Goal: Task Accomplishment & Management: Use online tool/utility

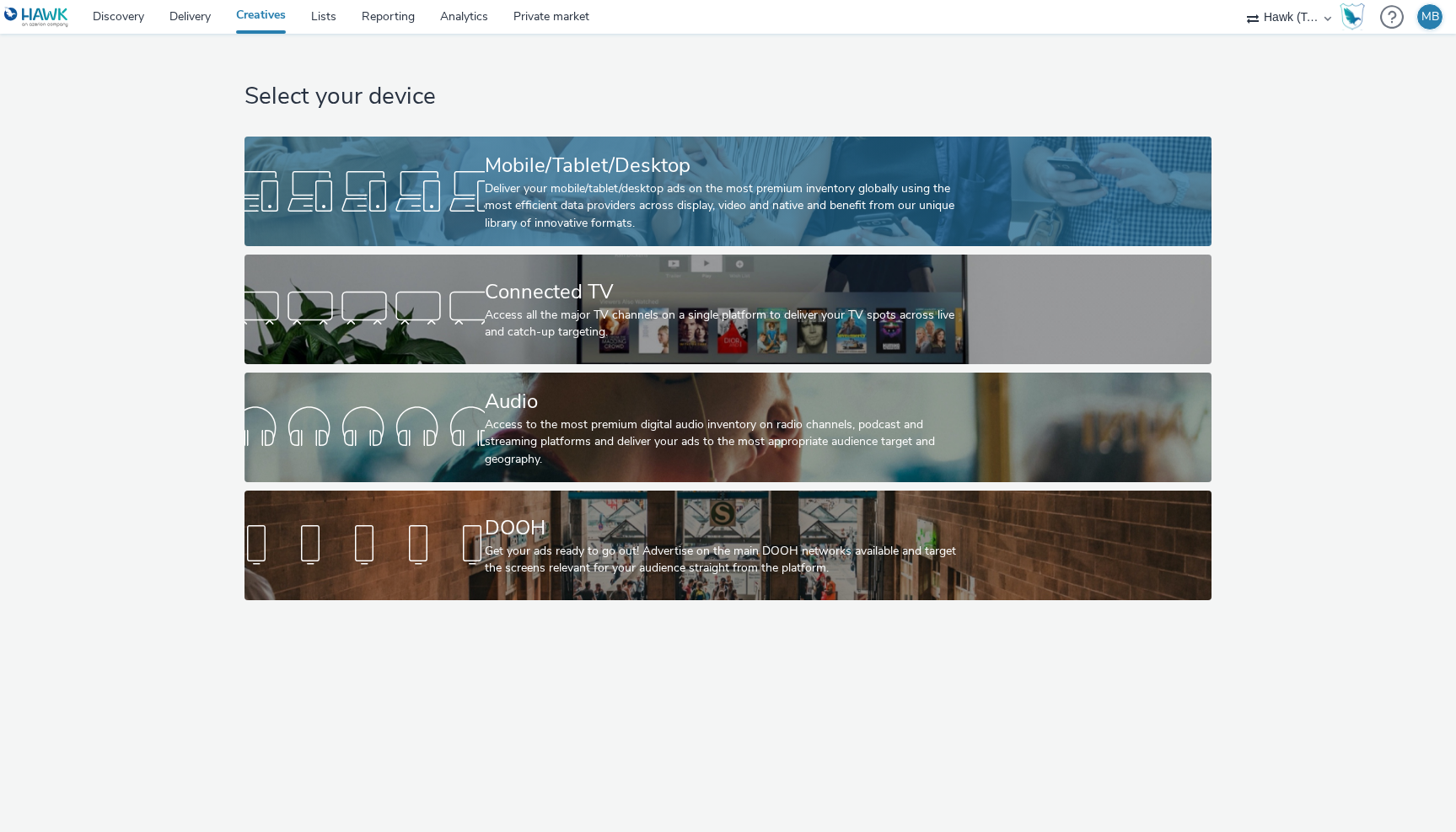
click at [632, 198] on div "Deliver your mobile/tablet/desktop ads on the most premium inventory globally u…" at bounding box center [725, 205] width 480 height 51
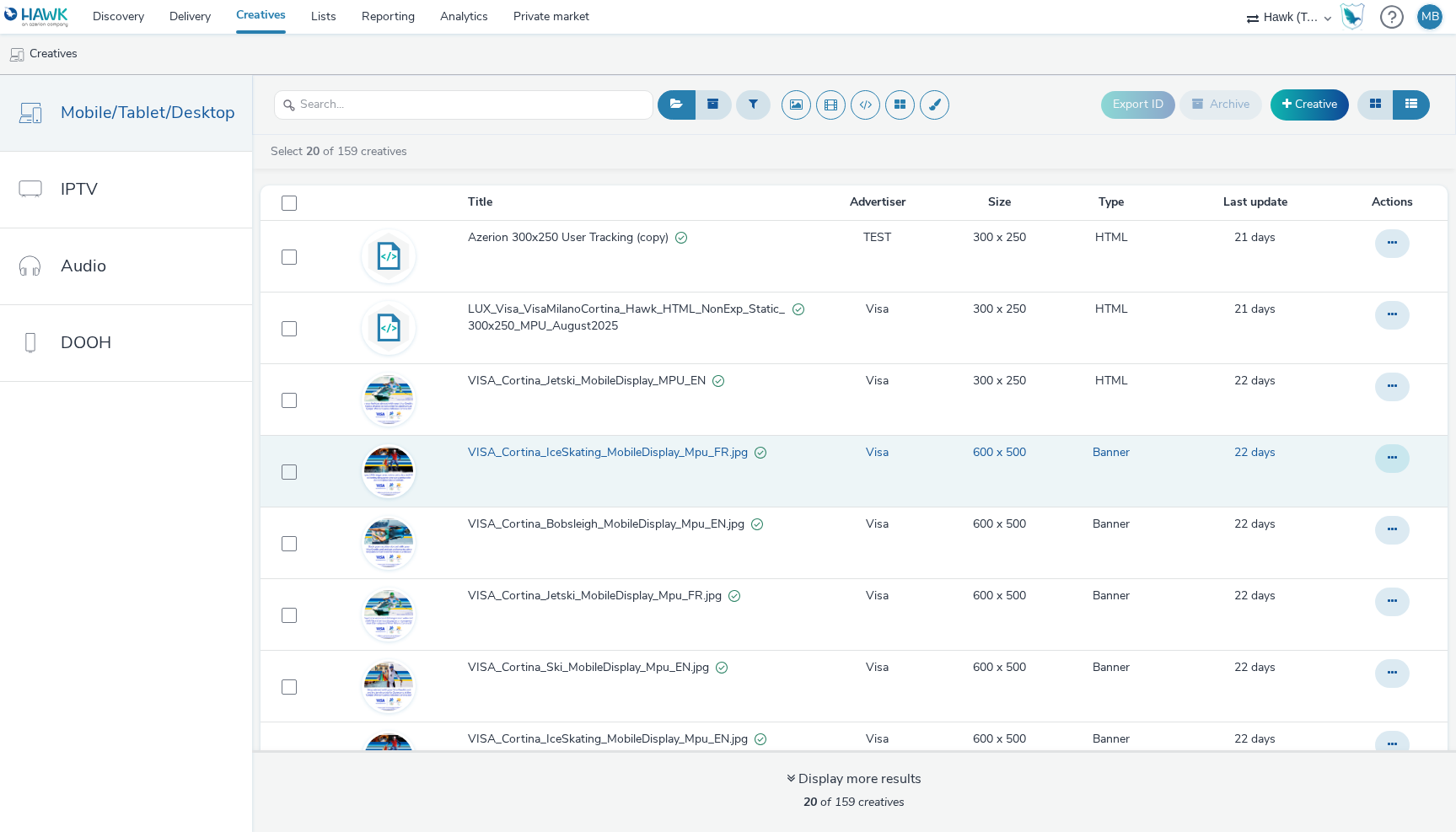
click at [1393, 461] on icon at bounding box center [1393, 457] width 9 height 12
click at [531, 458] on span "VISA_Cortina_IceSkating_MobileDisplay_Mpu_FR.jpg" at bounding box center [611, 453] width 287 height 17
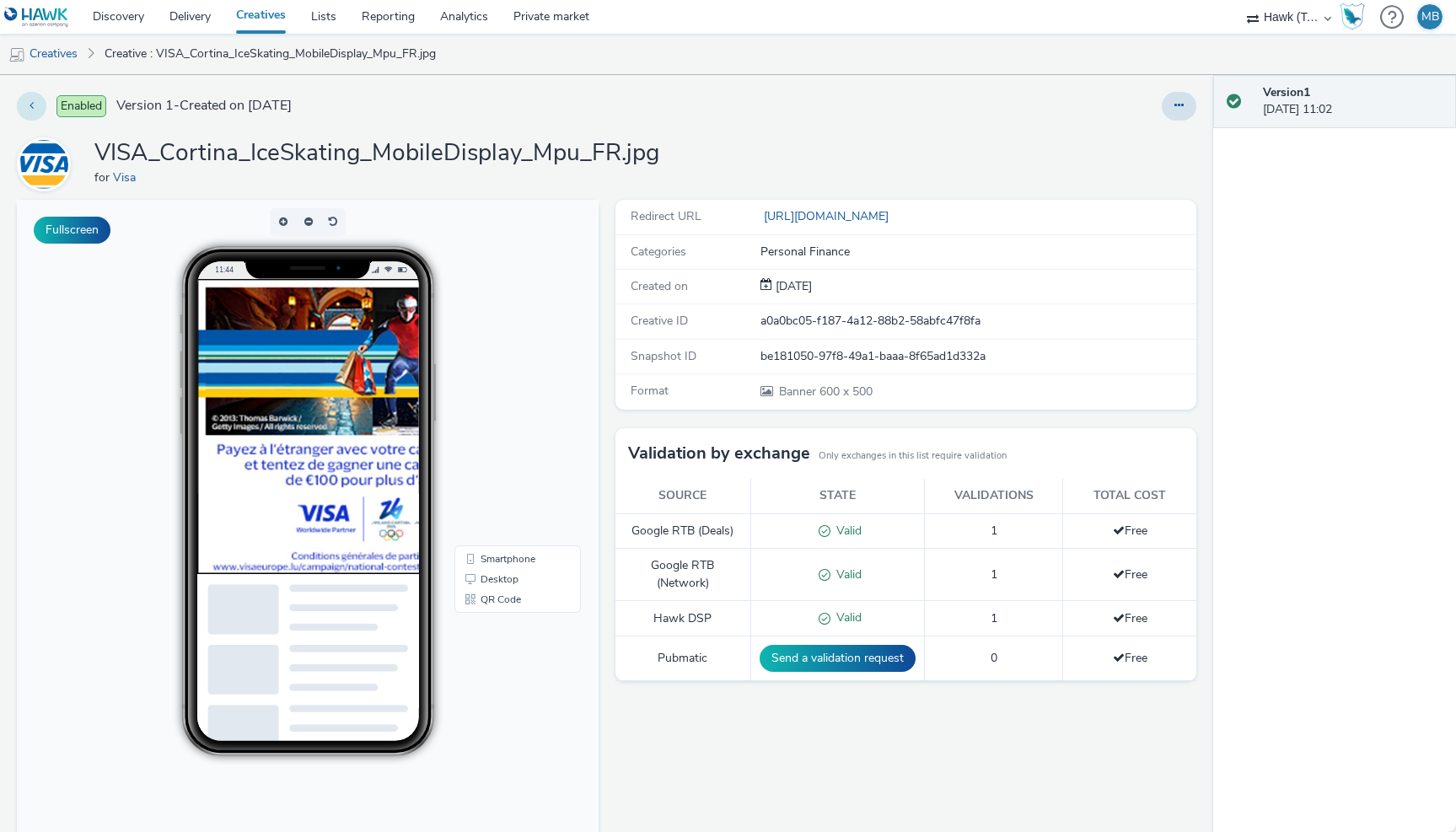
click at [30, 103] on icon at bounding box center [32, 105] width 5 height 12
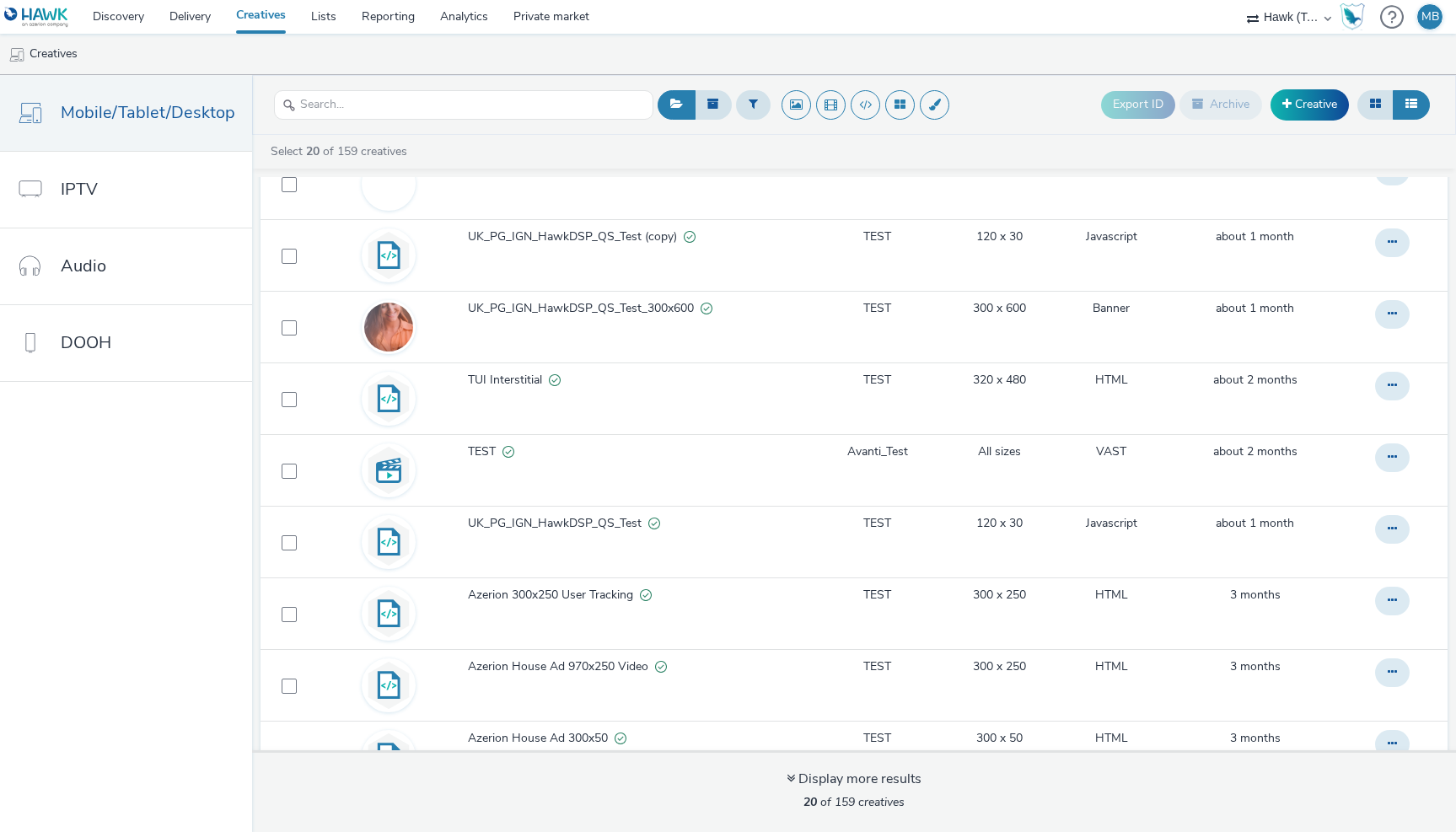
scroll to position [904, 0]
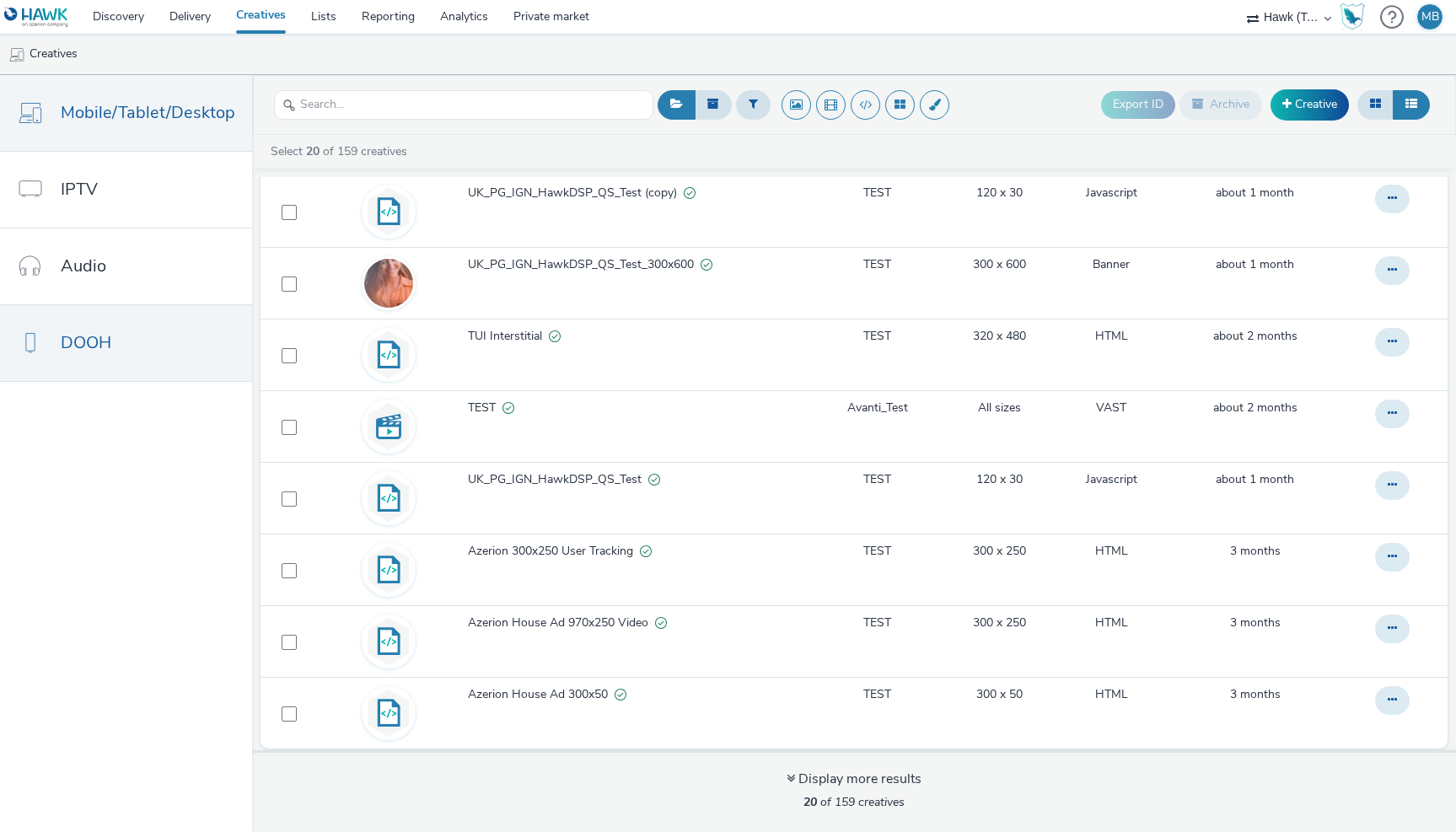
click at [78, 350] on span "DOOH" at bounding box center [85, 342] width 51 height 24
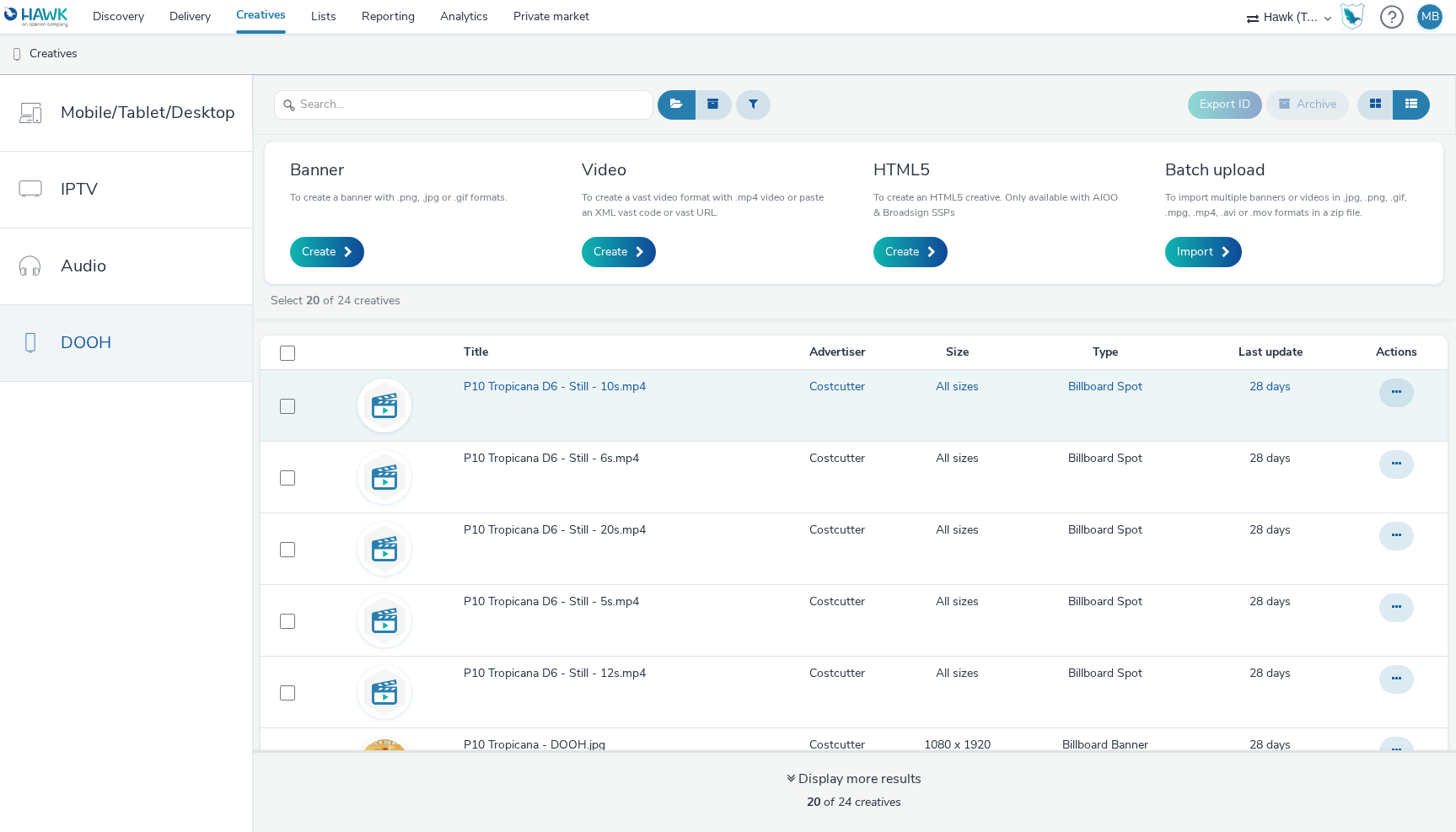
click at [513, 406] on td "P10 Tropicana D6 - Still - 10s.mp4" at bounding box center [622, 405] width 320 height 71
click at [517, 388] on span "P10 Tropicana D6 - Still - 10s.mp4" at bounding box center [559, 387] width 189 height 17
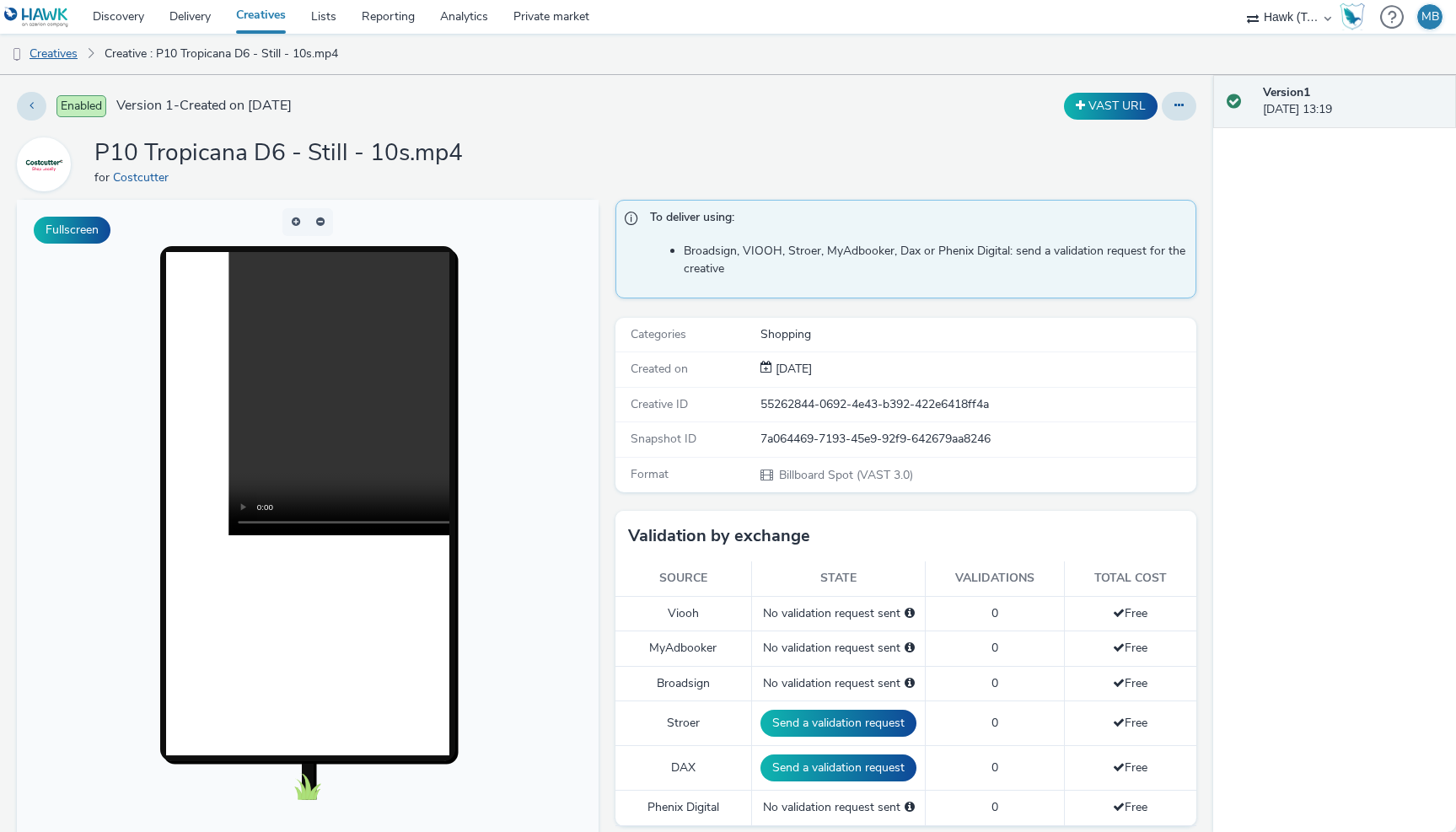
click at [63, 52] on link "Creatives" at bounding box center [43, 54] width 86 height 41
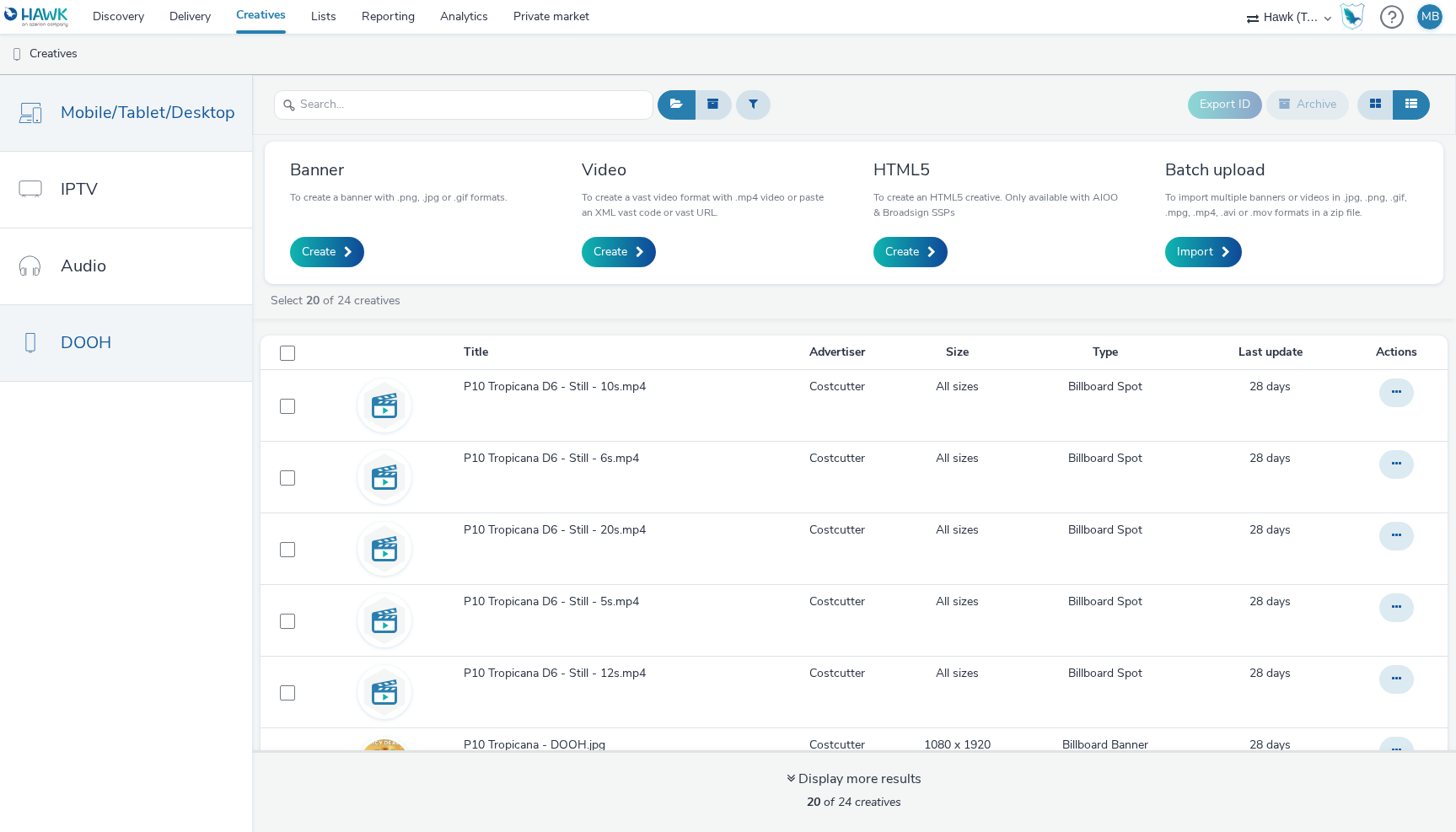
click at [129, 114] on span "Mobile/Tablet/Desktop" at bounding box center [148, 112] width 174 height 24
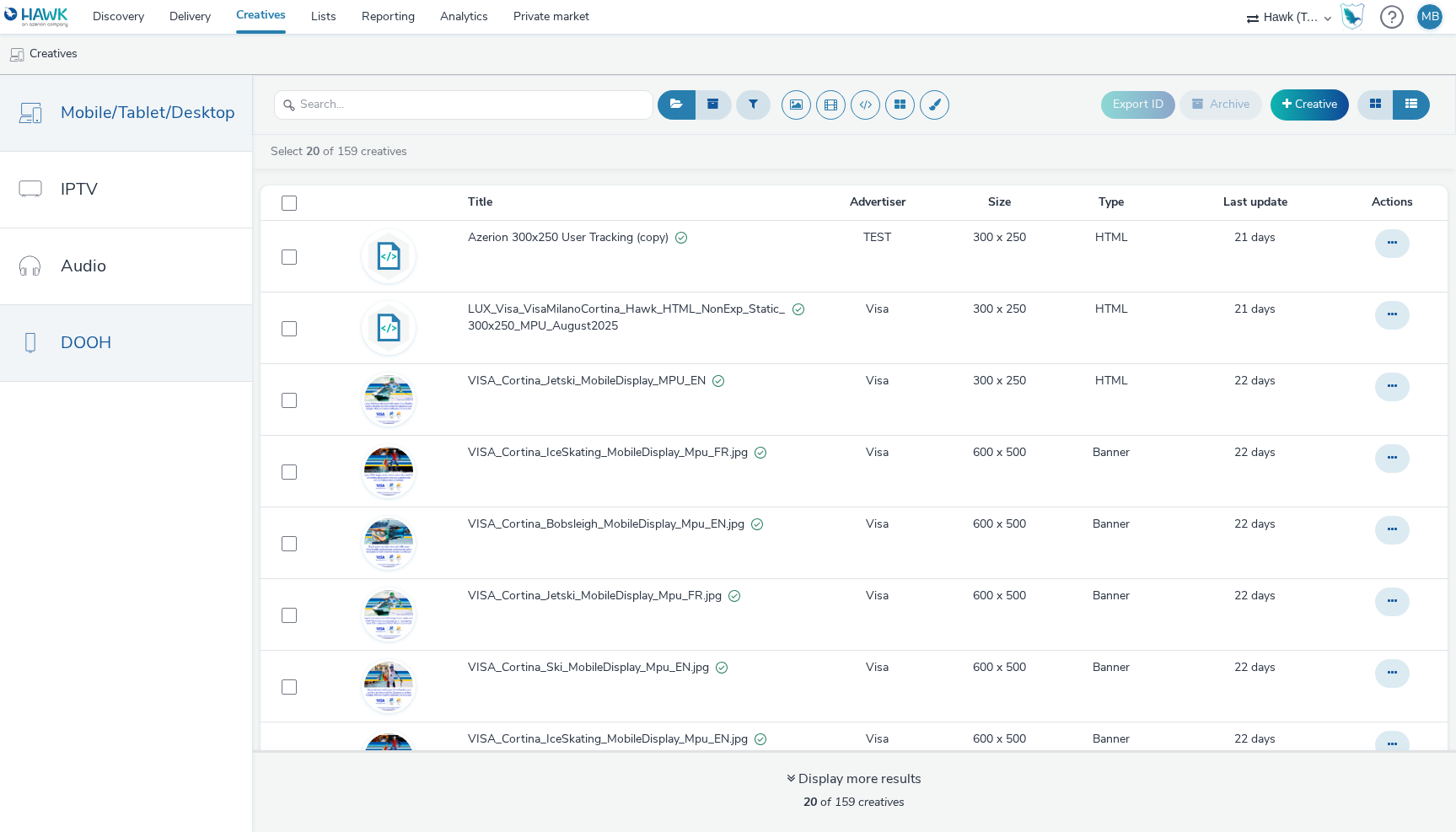
click at [90, 347] on span "DOOH" at bounding box center [85, 342] width 51 height 24
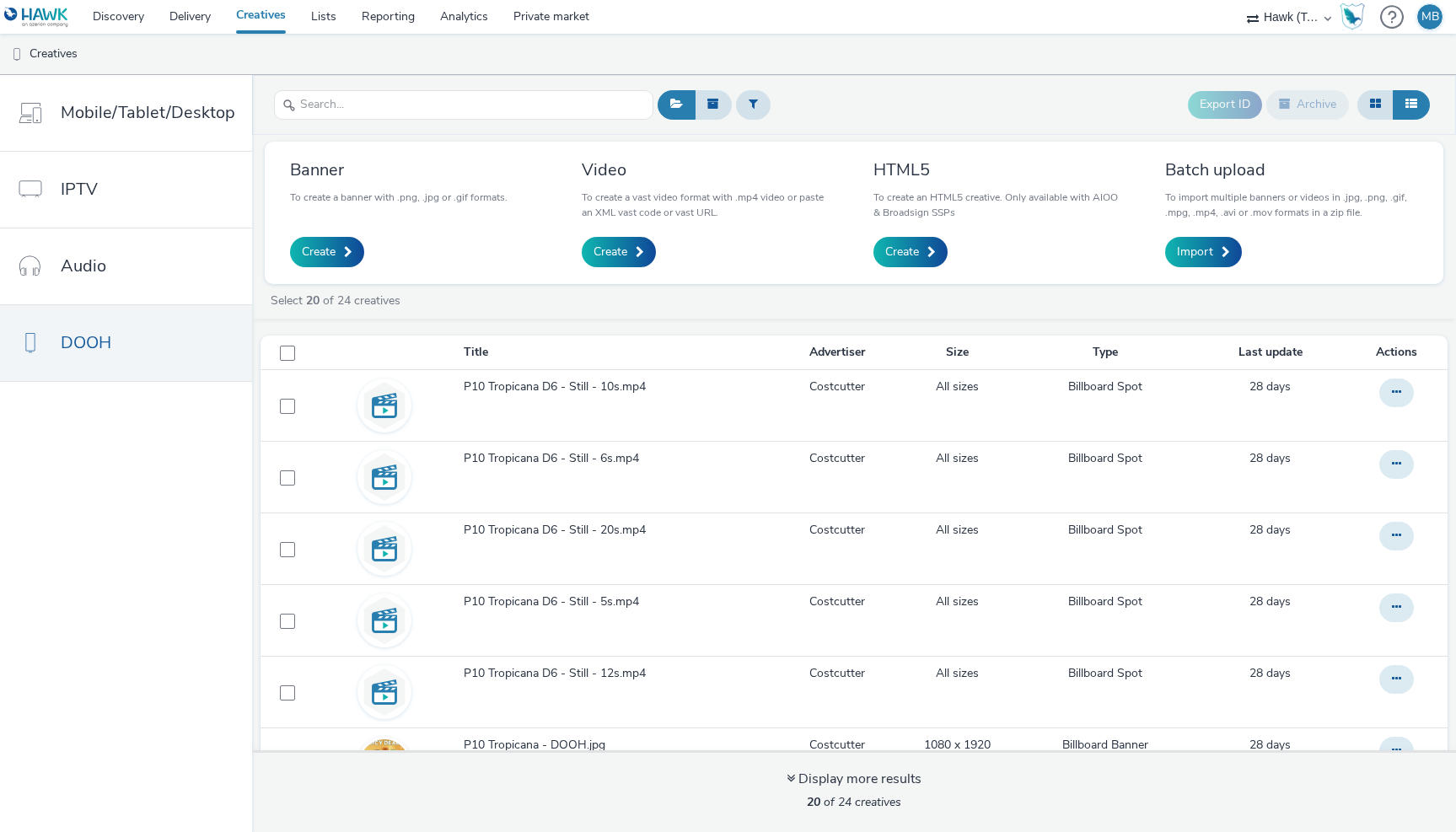
click at [1105, 198] on p "To create an HTML5 creative. Only available with AIOO & Broadsign SSPs" at bounding box center [999, 204] width 253 height 31
click at [904, 212] on p "To create an HTML5 creative. Only available with AIOO & Broadsign SSPs" at bounding box center [999, 204] width 253 height 31
click at [905, 168] on h3 "HTML5" at bounding box center [999, 170] width 253 height 23
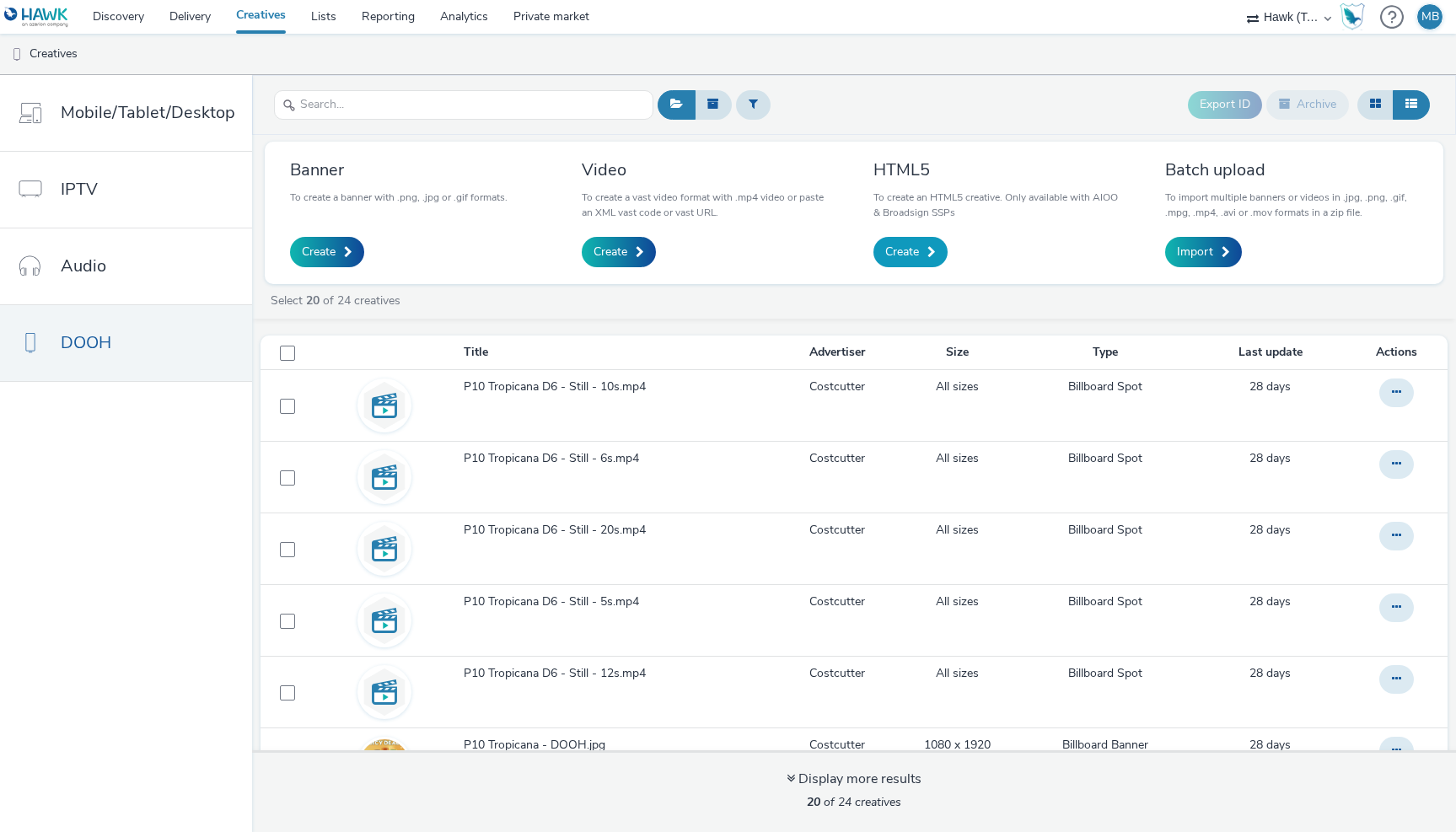
click at [901, 250] on span "Create" at bounding box center [902, 252] width 33 height 17
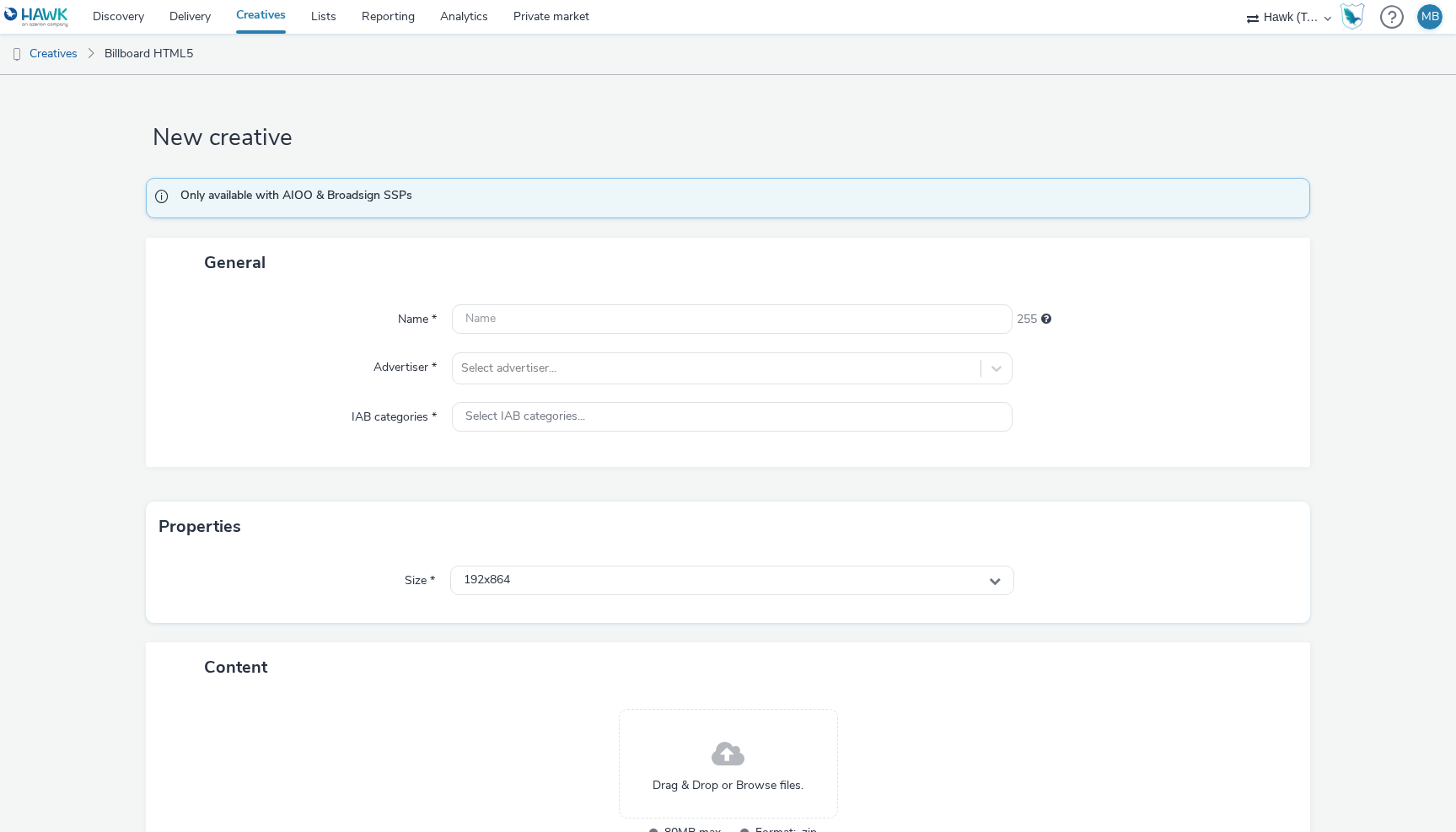
click at [355, 190] on span "Only available with AIOO & Broadsign SSPs" at bounding box center [736, 198] width 1113 height 22
click at [383, 198] on span "Only available with AIOO & Broadsign SSPs" at bounding box center [736, 198] width 1113 height 22
click at [303, 198] on span "Only available with AIOO & Broadsign SSPs" at bounding box center [736, 198] width 1113 height 22
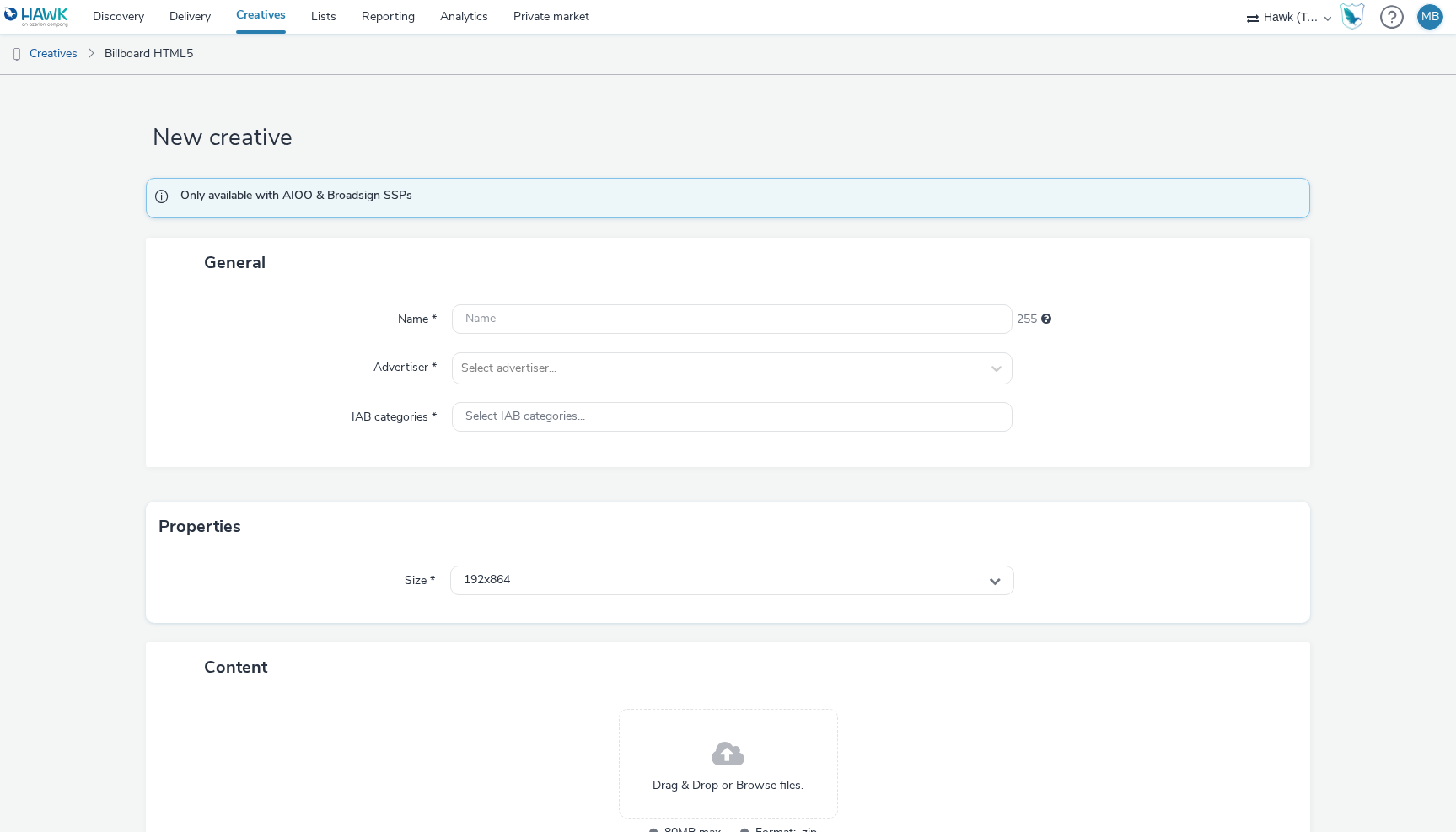
click at [352, 198] on span "Only available with AIOO & Broadsign SSPs" at bounding box center [736, 198] width 1113 height 22
drag, startPoint x: 329, startPoint y: 196, endPoint x: 407, endPoint y: 198, distance: 78.0
click at [407, 198] on span "Only available with AIOO & Broadsign SSPs" at bounding box center [736, 198] width 1113 height 22
click at [301, 198] on span "Only available with AIOO & Broadsign SSPs" at bounding box center [736, 198] width 1113 height 22
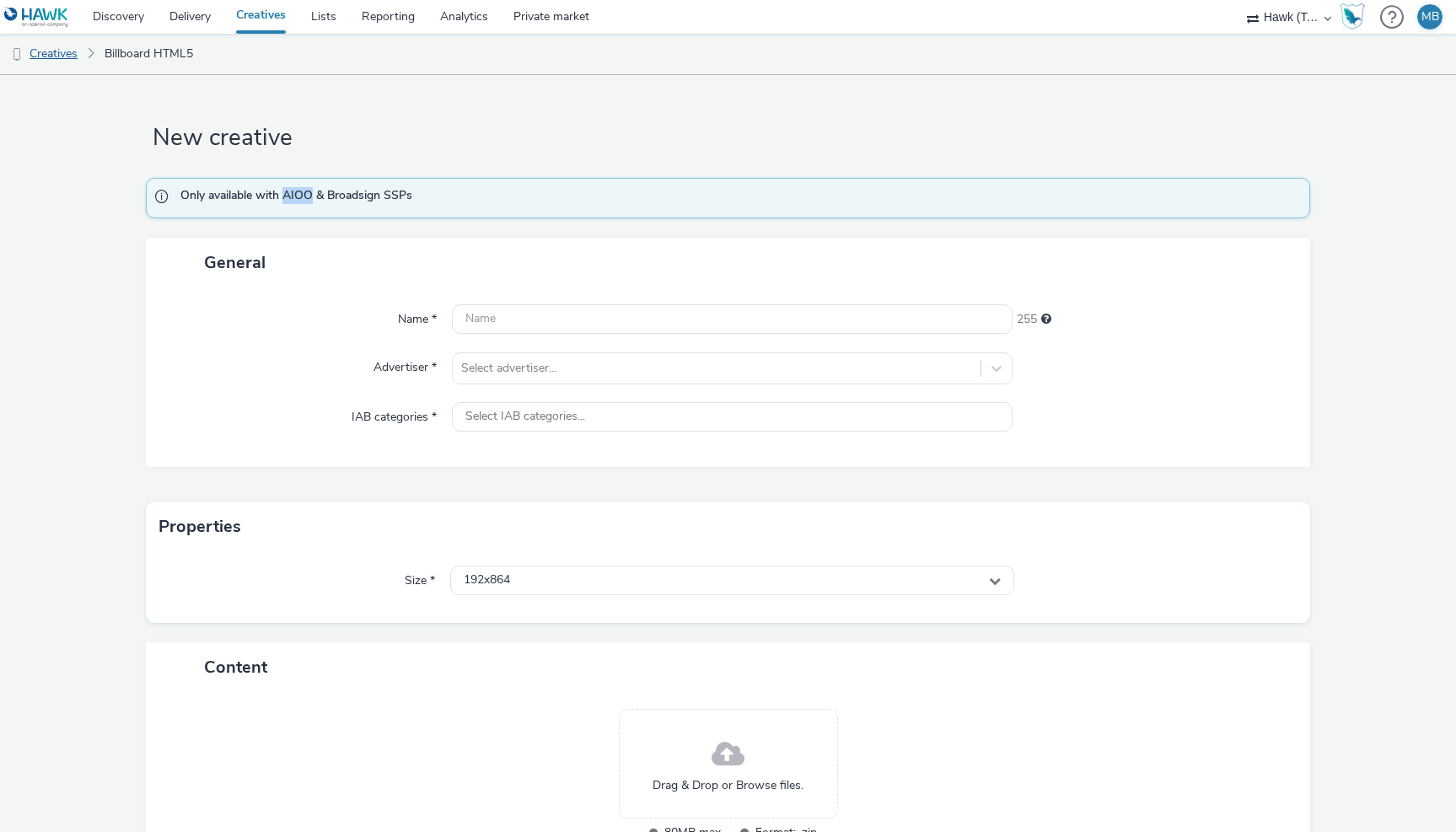
click at [59, 58] on link "Creatives" at bounding box center [43, 54] width 86 height 41
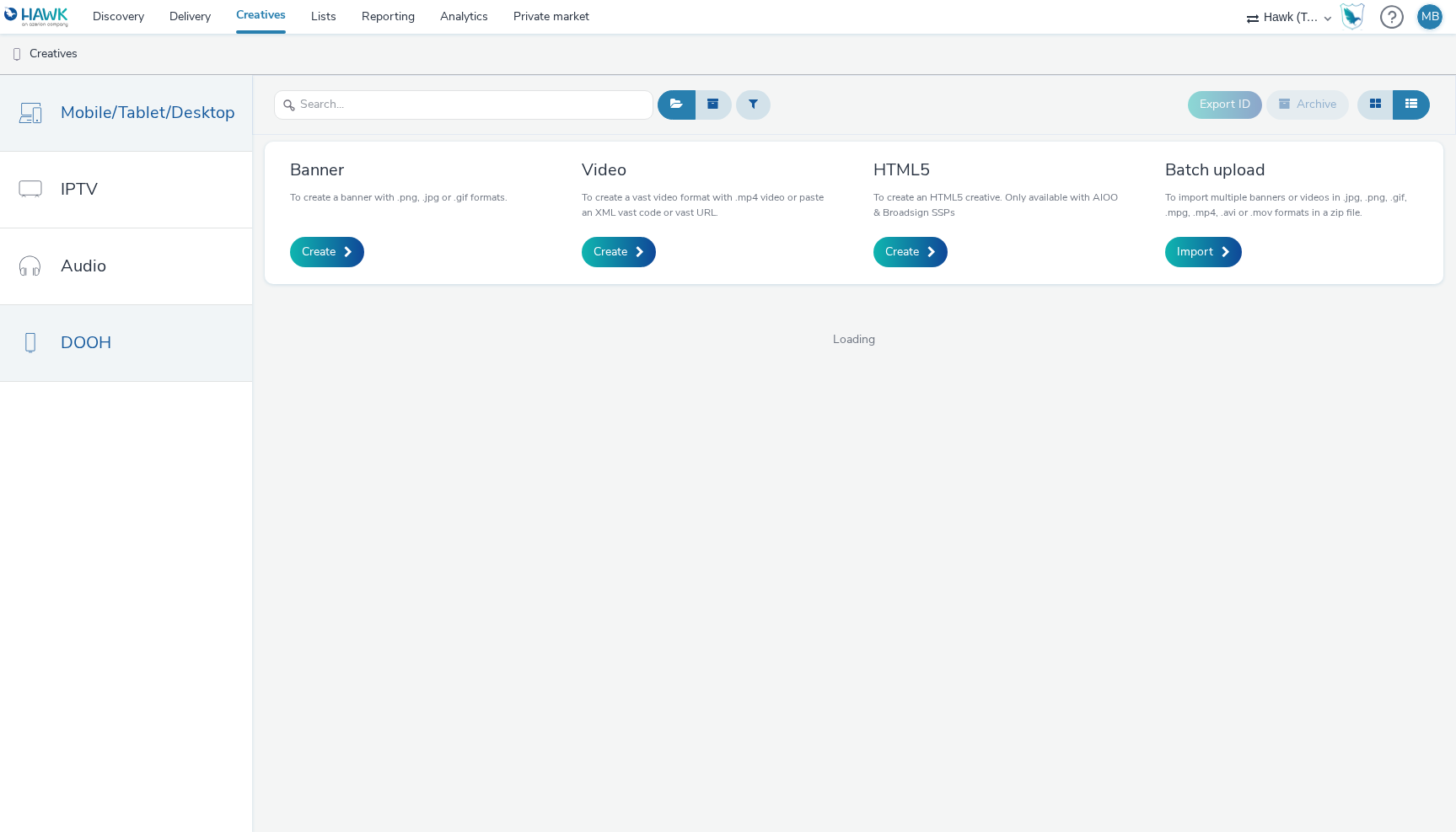
click at [101, 114] on span "Mobile/Tablet/Desktop" at bounding box center [148, 112] width 174 height 24
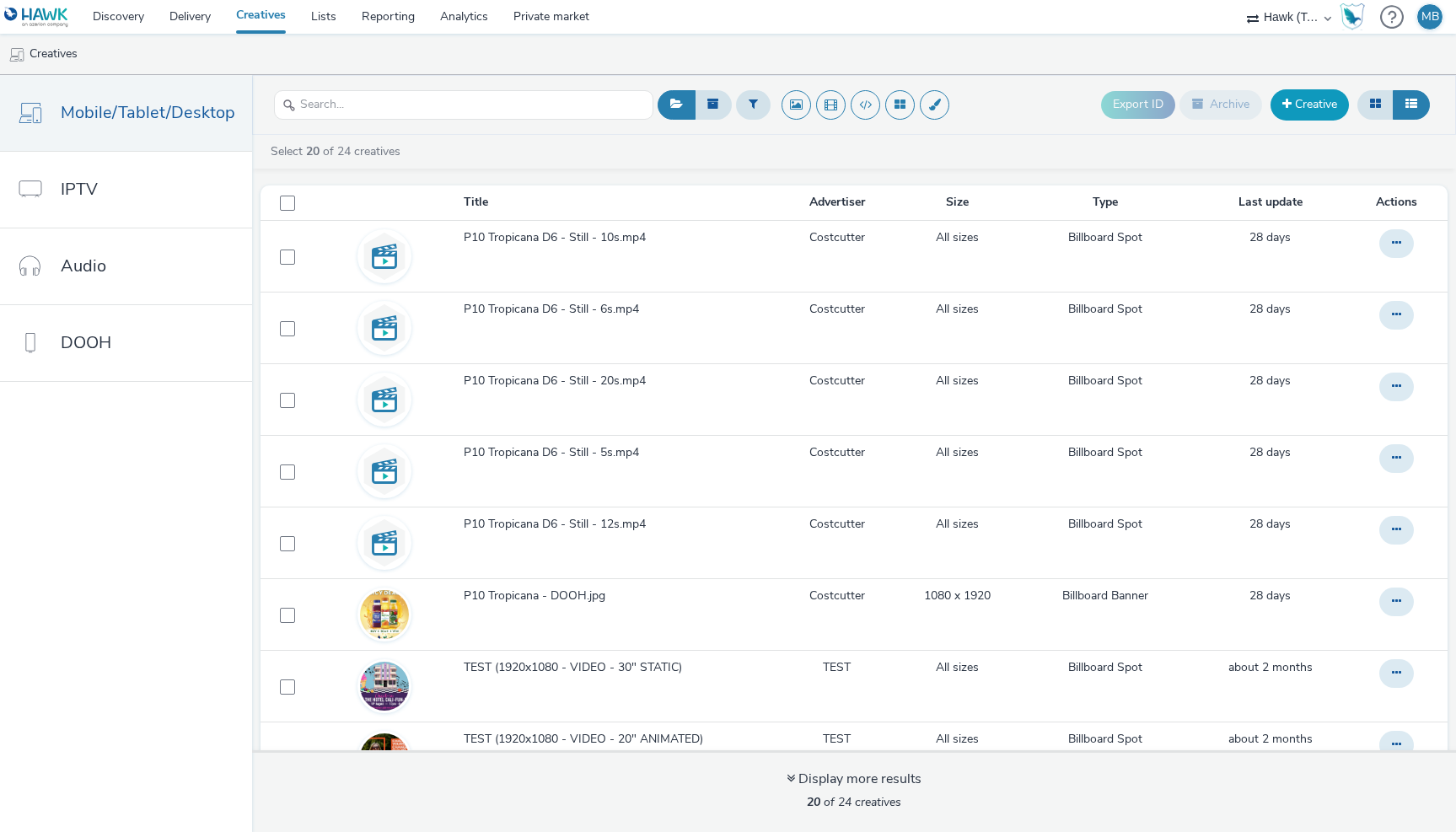
click at [1317, 109] on link "Creative" at bounding box center [1309, 104] width 79 height 31
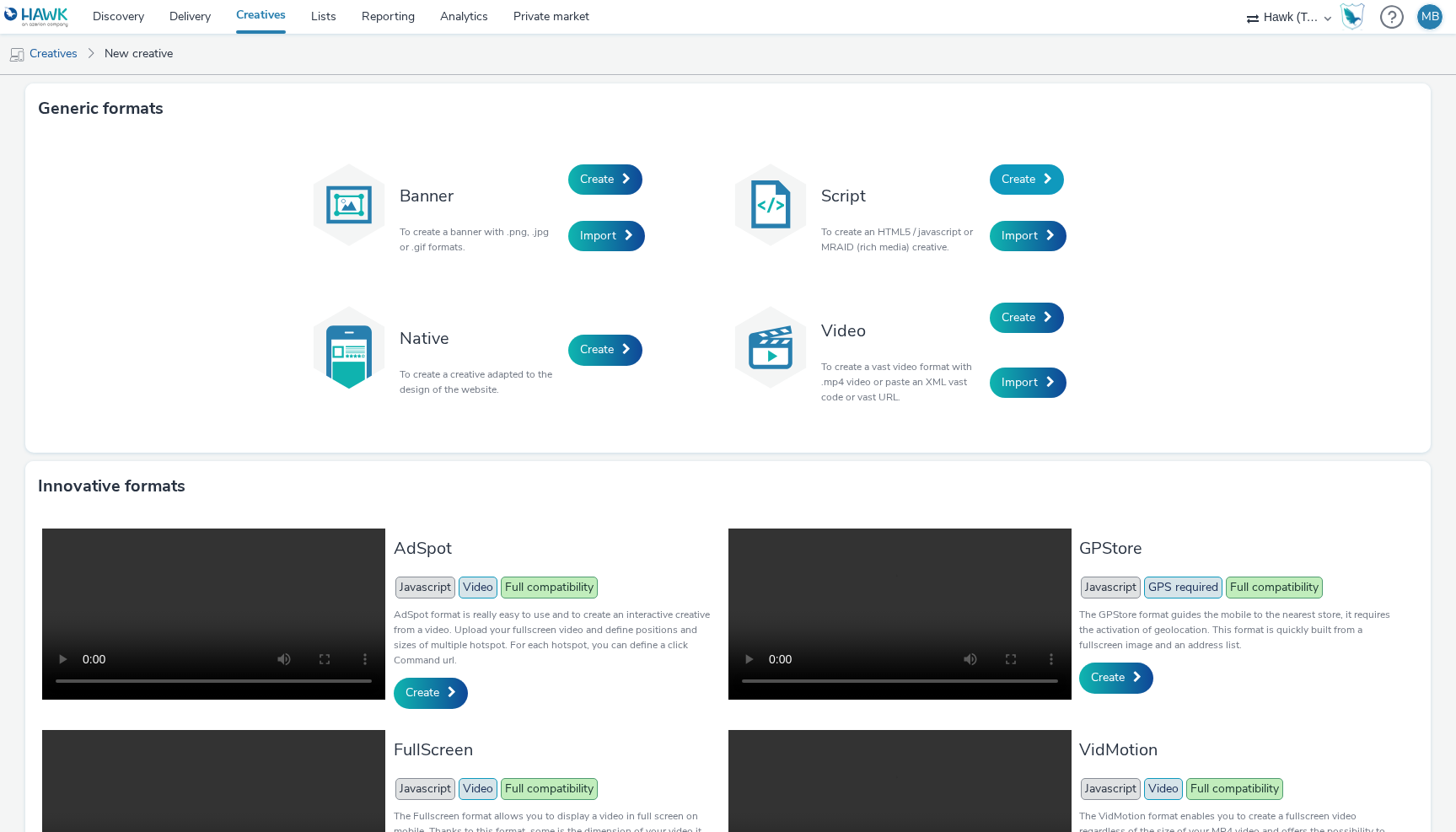
click at [1024, 177] on span "Create" at bounding box center [1019, 178] width 33 height 16
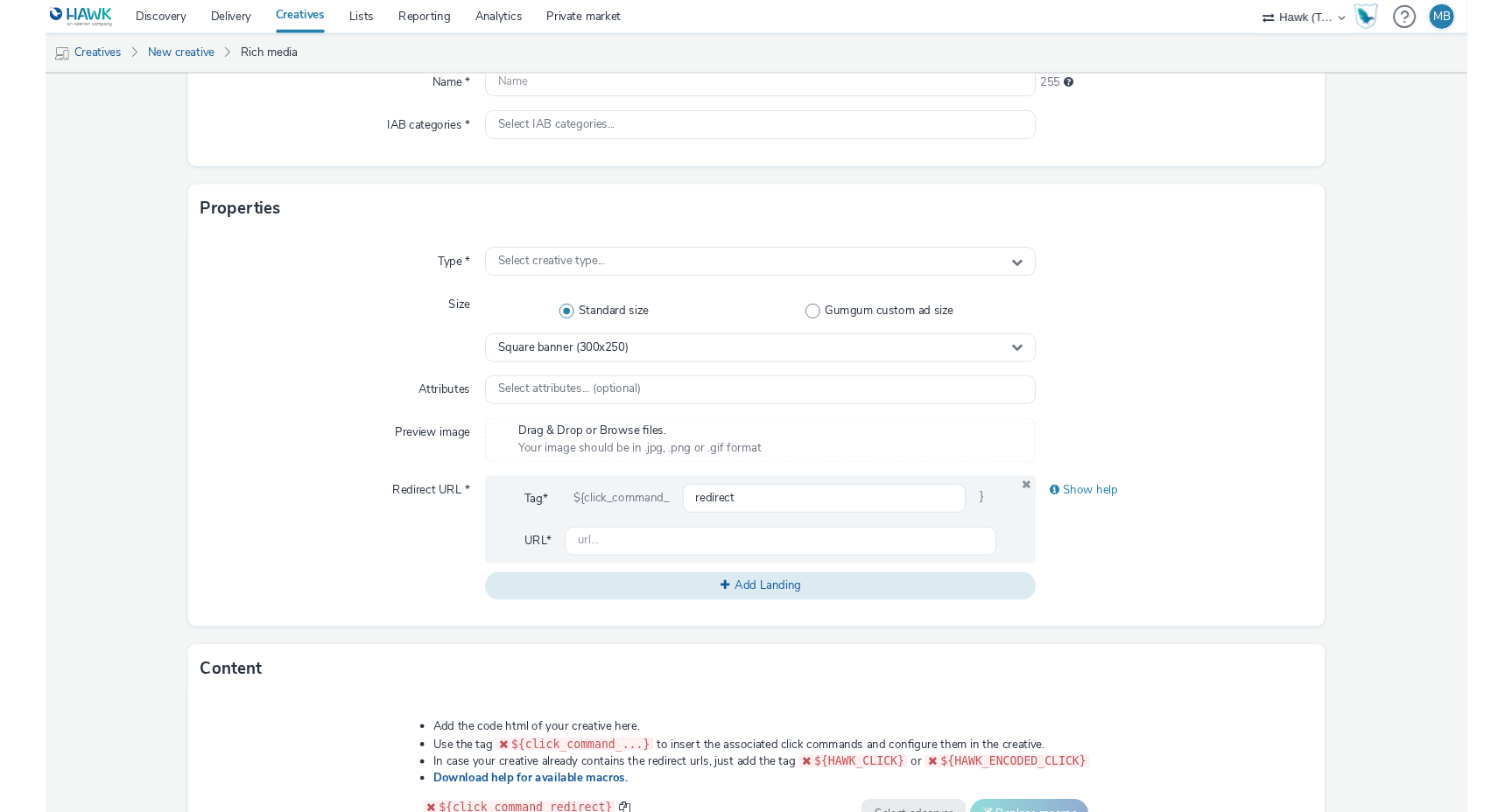
scroll to position [228, 0]
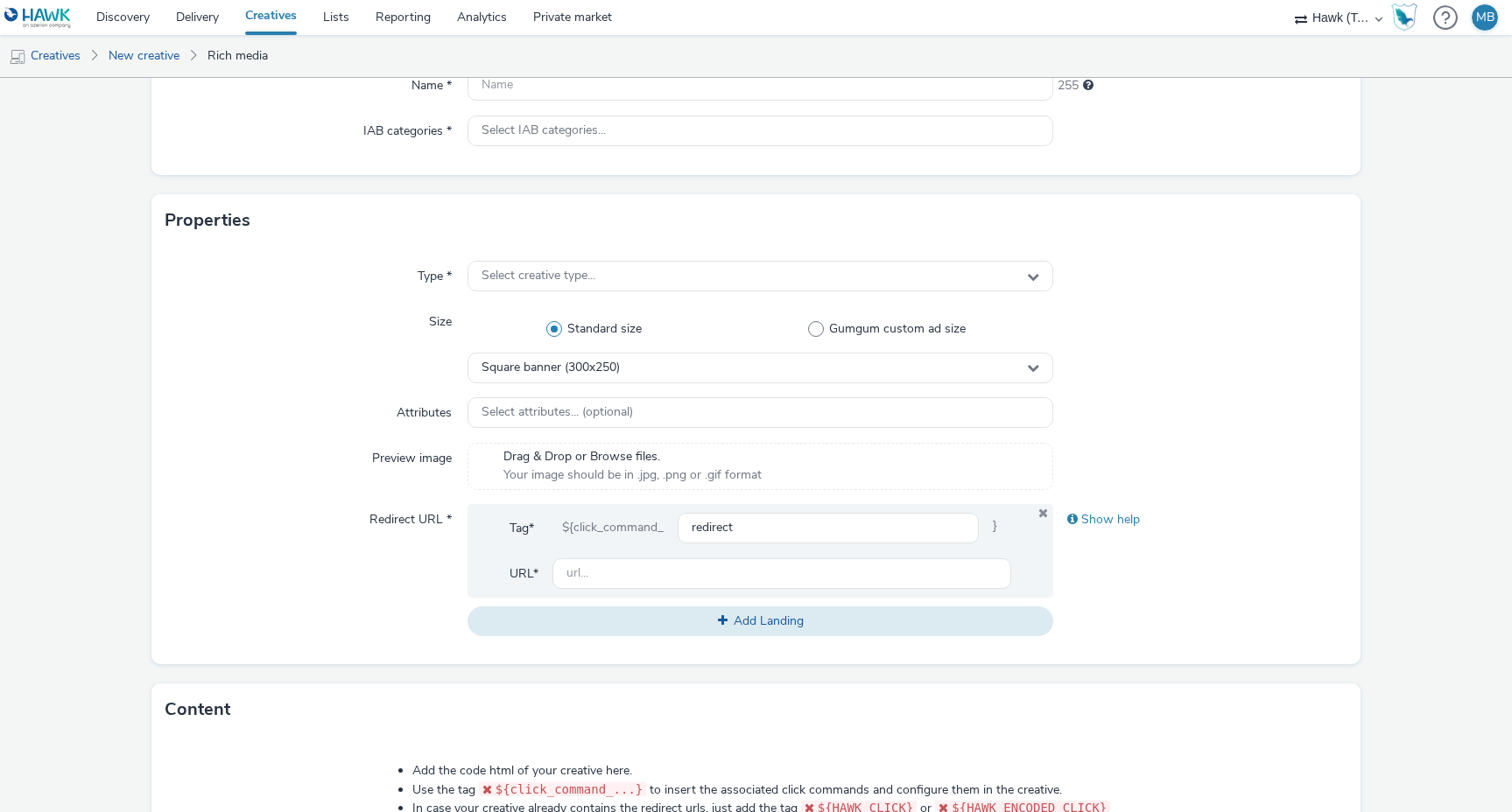
click at [1485, 16] on div "MB" at bounding box center [1485, 17] width 18 height 26
click at [1407, 115] on div "Sign out" at bounding box center [1417, 114] width 46 height 18
